Goal: Task Accomplishment & Management: Manage account settings

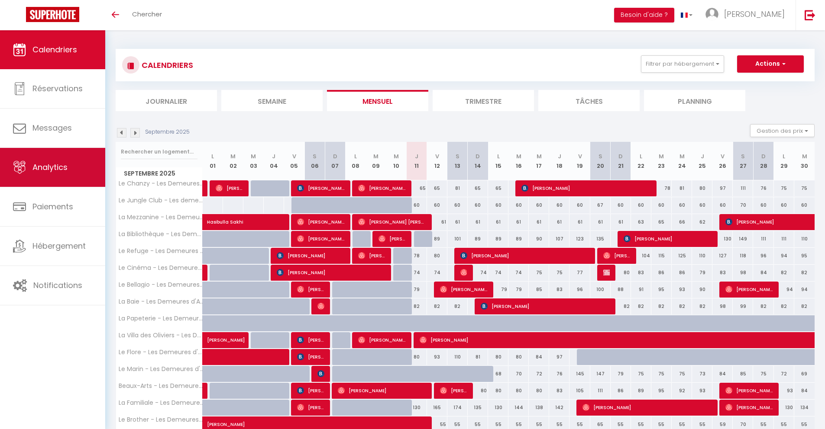
click at [42, 177] on link "Analytics" at bounding box center [52, 167] width 105 height 39
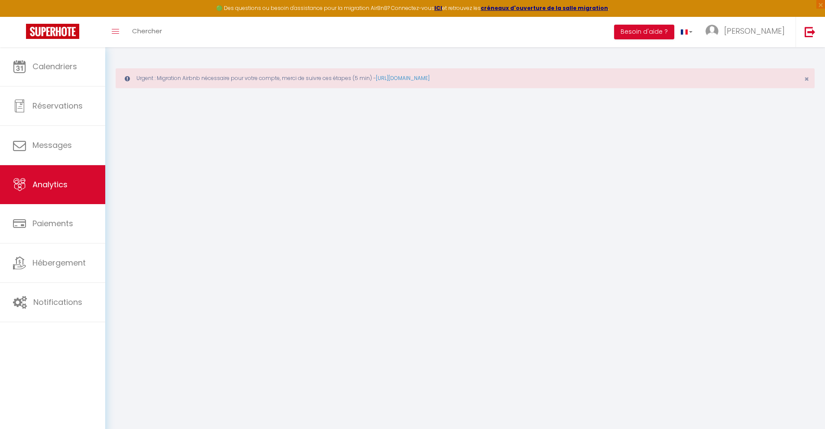
select select "2025"
select select "9"
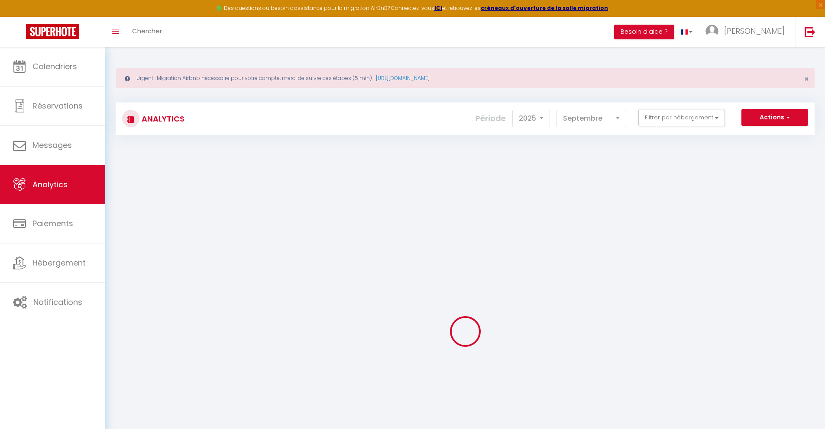
checkbox input "false"
checkbox d\'Adrien "false"
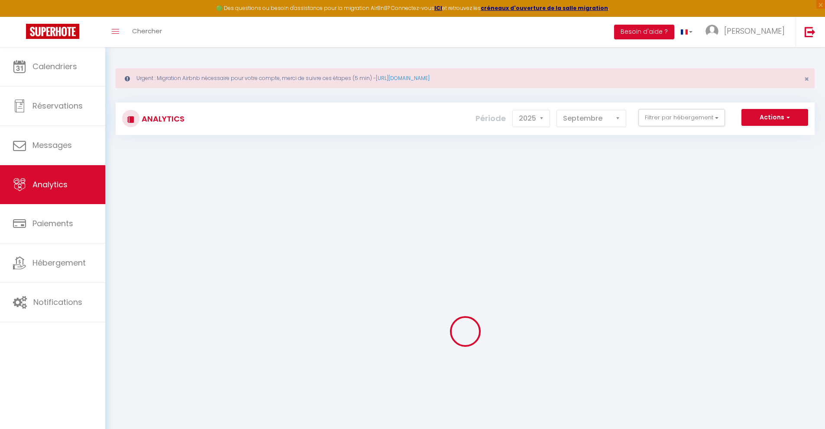
checkbox d\'Adrien "false"
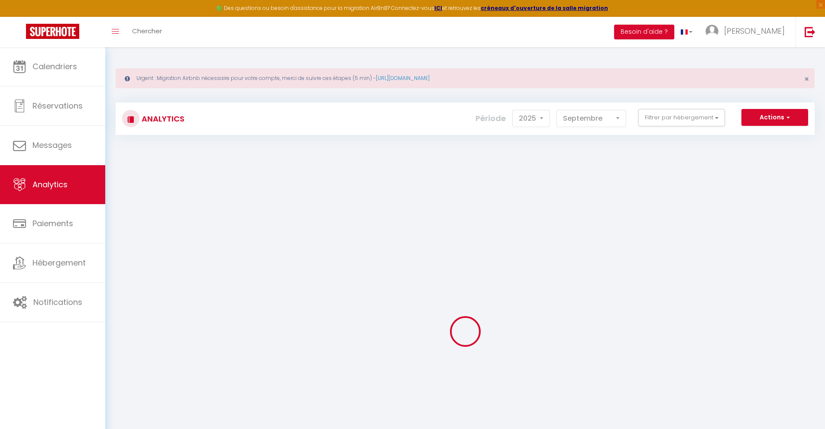
checkbox d\'Adrien "false"
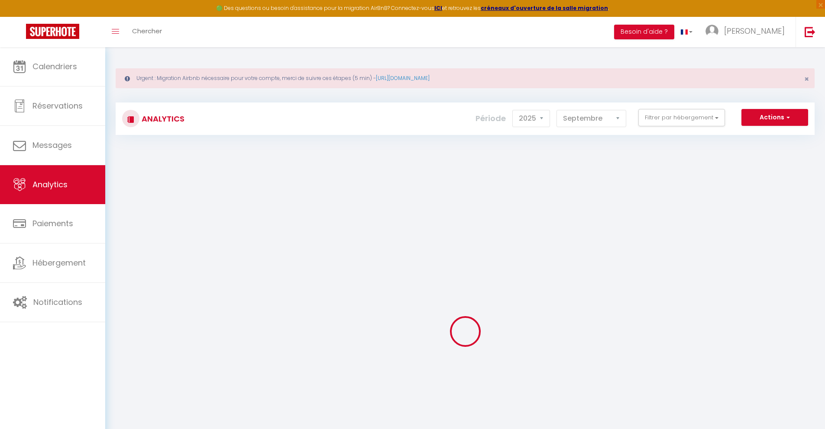
checkbox d\'Adrien "false"
checkbox d’Adrien "false"
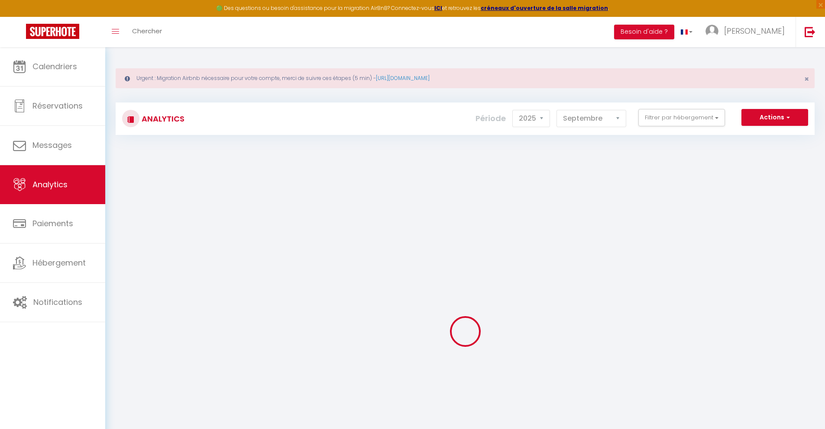
checkbox d’Adrien "false"
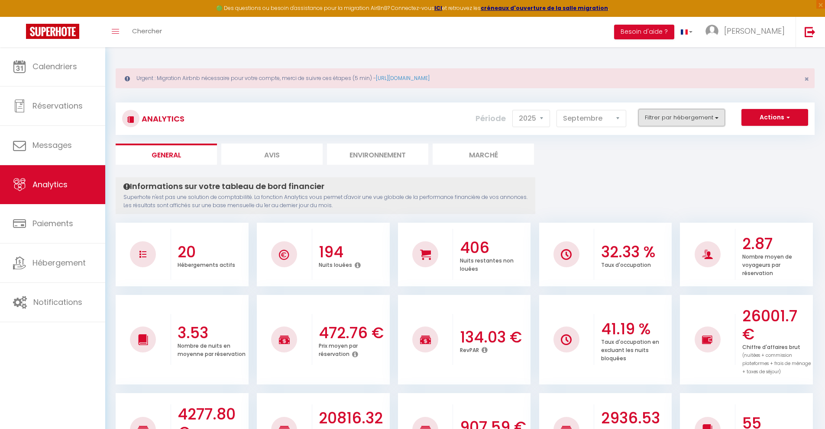
click at [645, 118] on button "Filtrer par hébergement" at bounding box center [681, 117] width 87 height 17
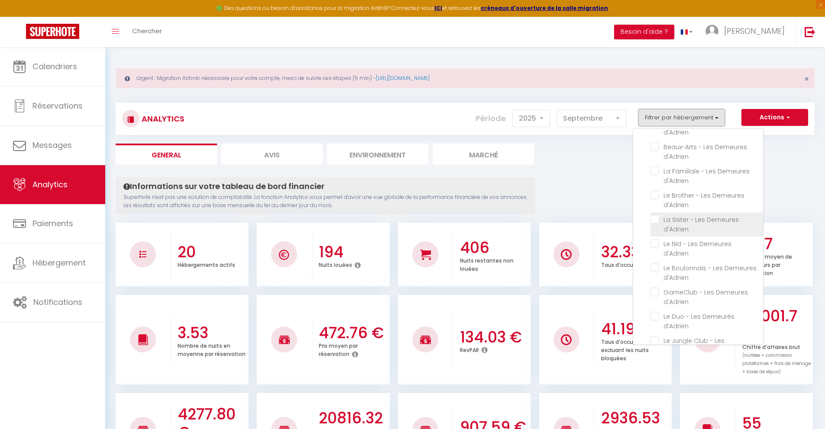
scroll to position [271, 0]
click at [652, 172] on d\'Adrien "checkbox" at bounding box center [706, 172] width 113 height 9
checkbox d\'Adrien "true"
checkbox d\'Adrien "false"
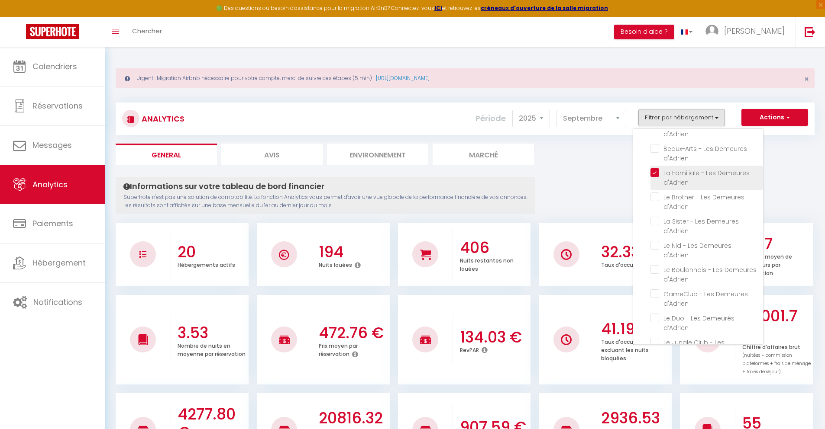
checkbox d\'Adrien "false"
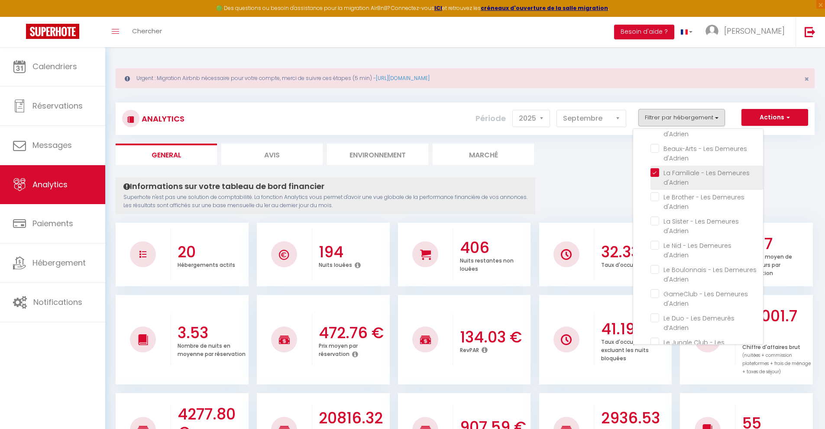
checkbox d\'Adrien "false"
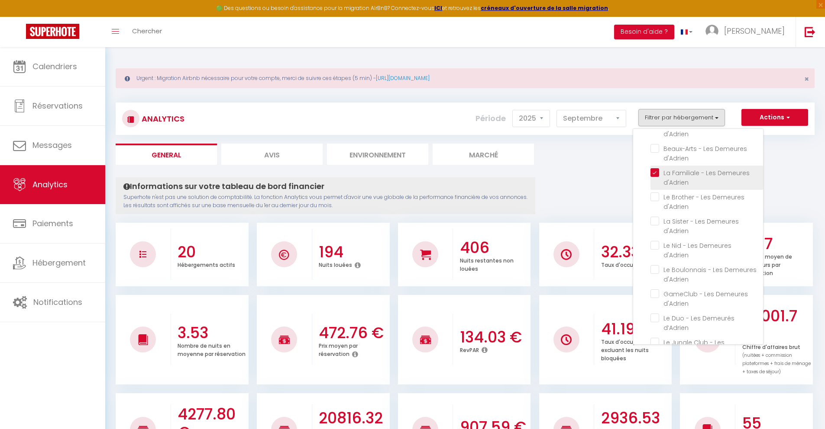
checkbox d\'Adrien "false"
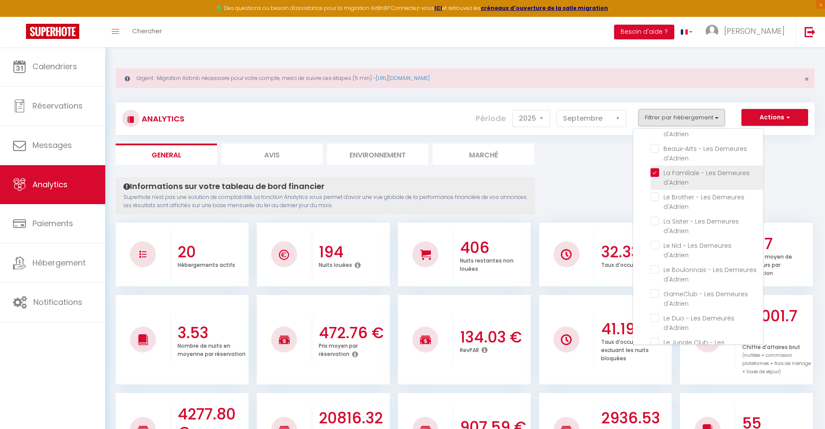
checkbox d’Adrien "false"
checkbox d\'Adrien "false"
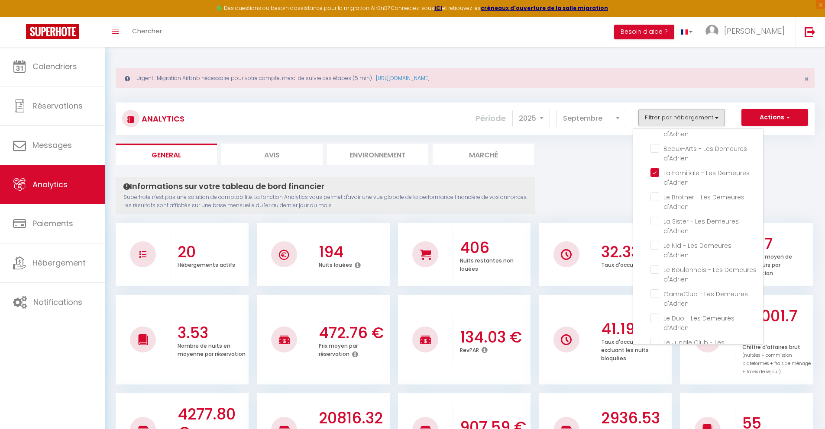
checkbox d\'Adrien "false"
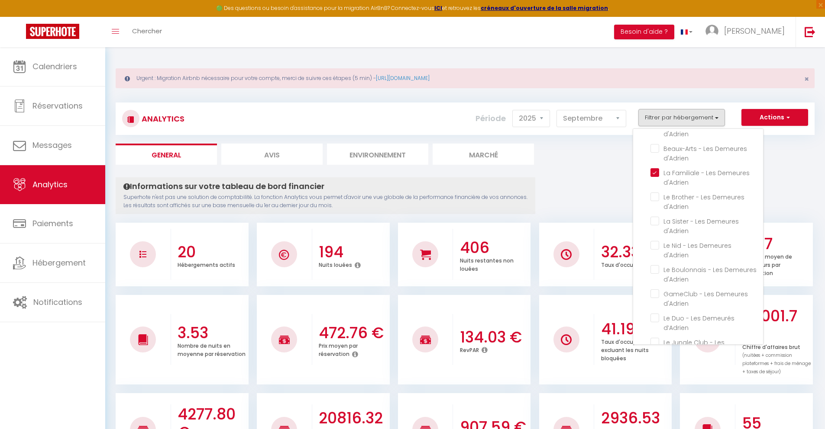
checkbox d\'Adrien "false"
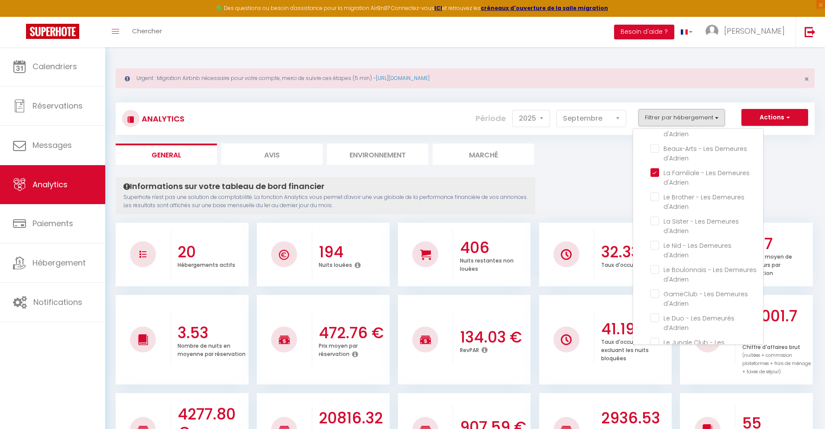
checkbox d\'Adrien "false"
checkbox d’Adrien "false"
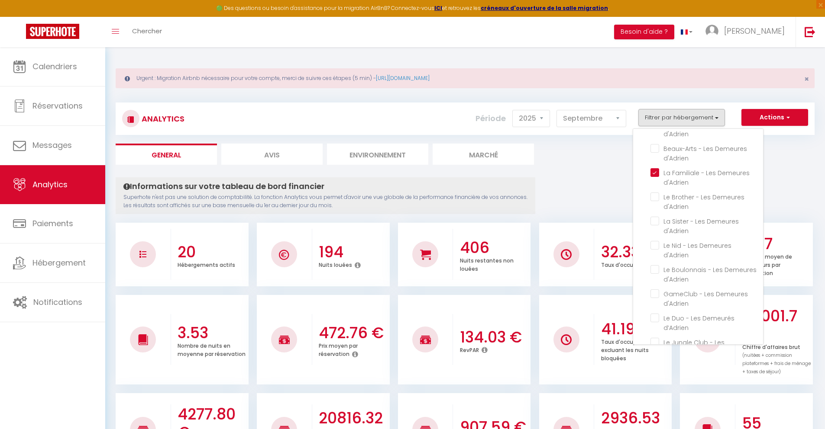
checkbox d’Adrien "false"
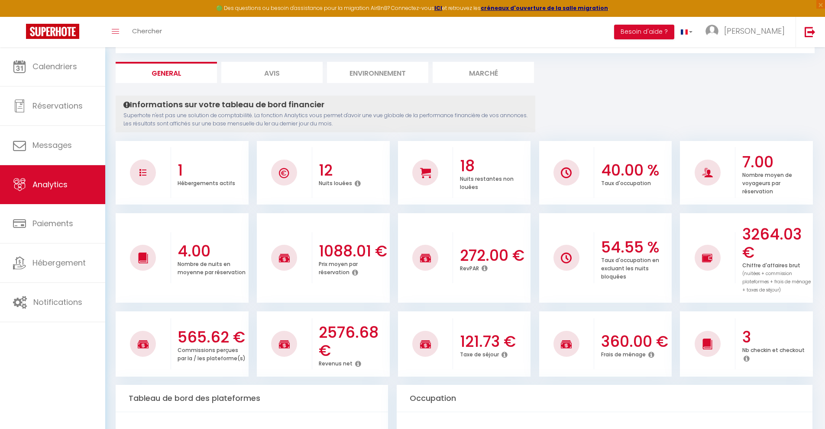
scroll to position [82, 0]
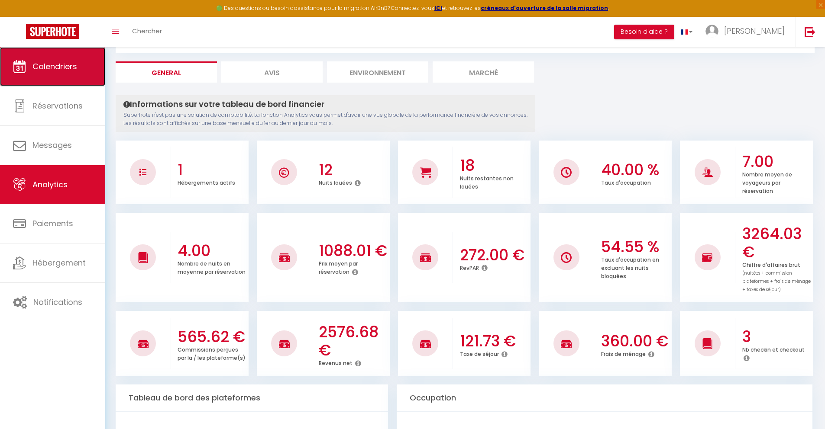
click at [75, 68] on span "Calendriers" at bounding box center [54, 66] width 45 height 11
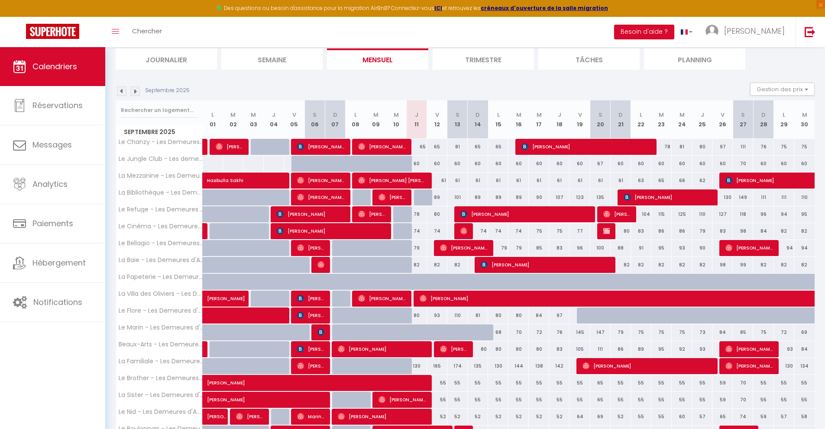
scroll to position [135, 0]
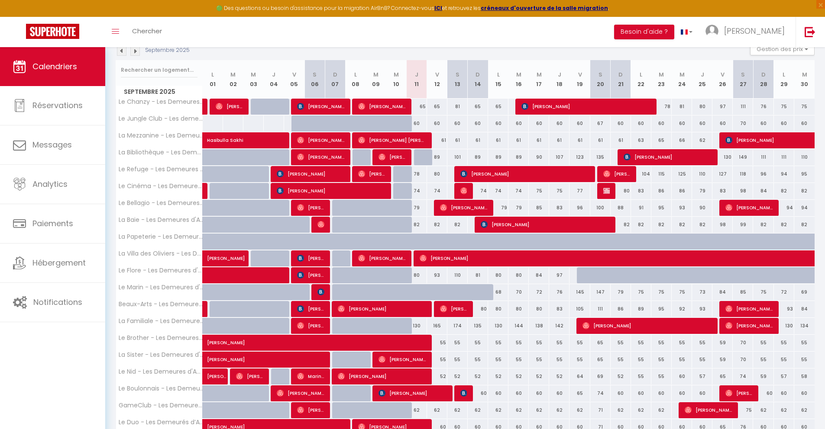
click at [132, 54] on img at bounding box center [135, 51] width 10 height 10
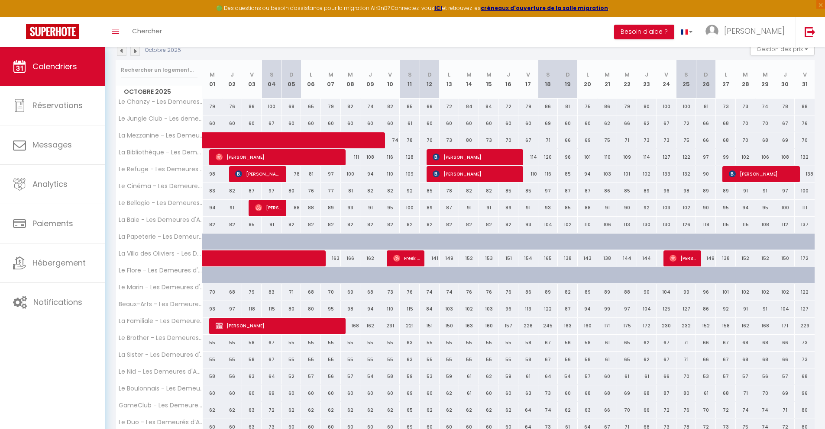
click at [214, 324] on div at bounding box center [219, 326] width 20 height 16
click at [227, 332] on span "[PERSON_NAME]" at bounding box center [279, 326] width 126 height 16
select select "OK"
select select "KO"
select select "0"
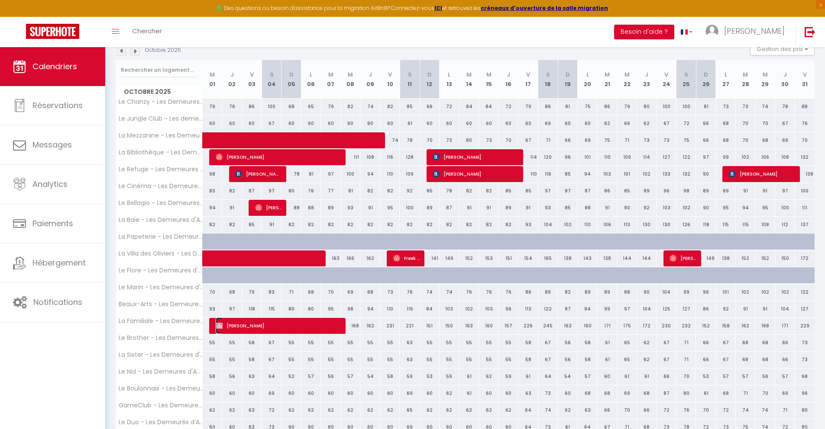
select select "0"
select select "1"
select select
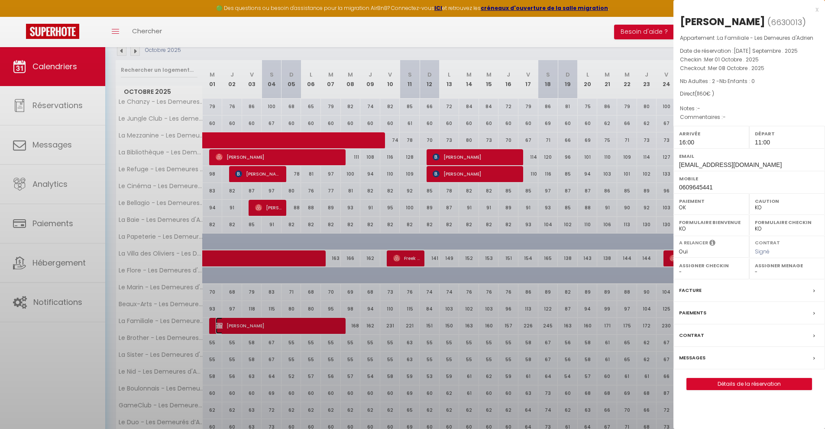
select select "31795"
select select "13420"
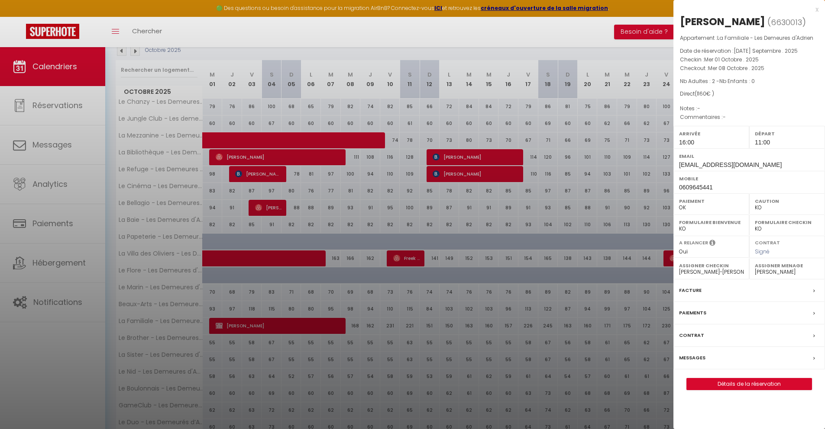
click at [365, 252] on div at bounding box center [412, 214] width 825 height 429
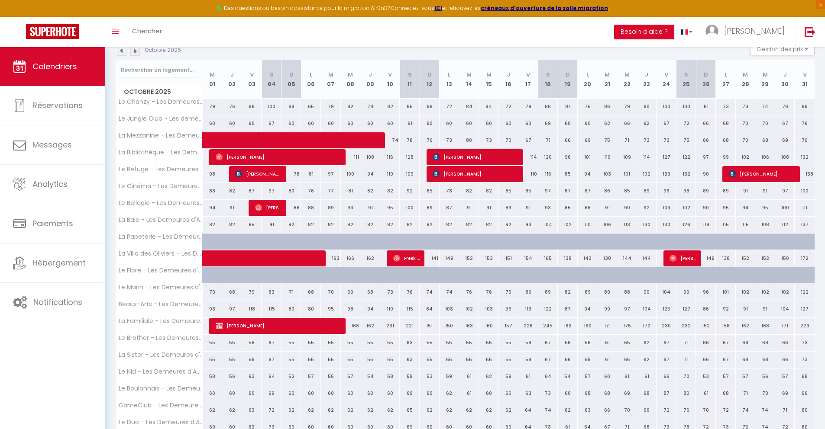
click at [122, 55] on img at bounding box center [122, 51] width 10 height 10
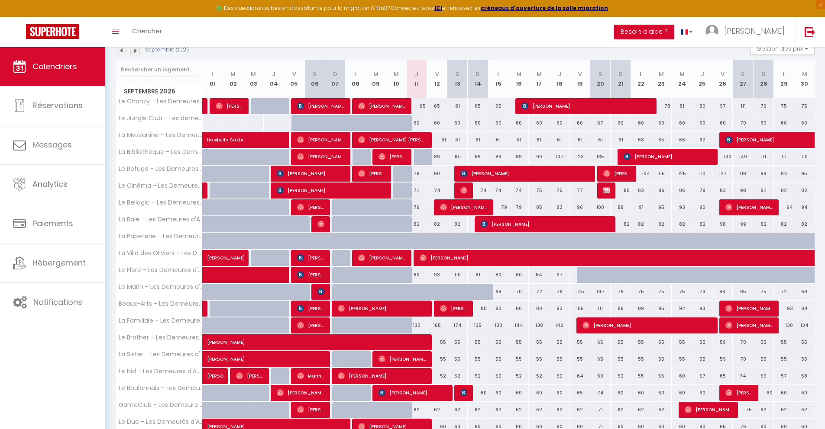
scroll to position [137, 0]
